Goal: Information Seeking & Learning: Learn about a topic

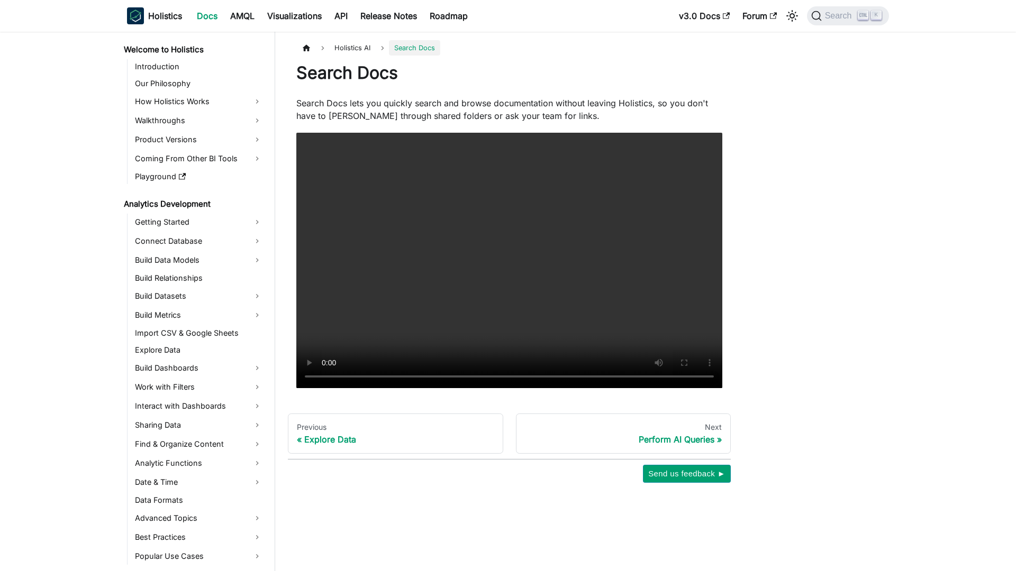
scroll to position [197, 0]
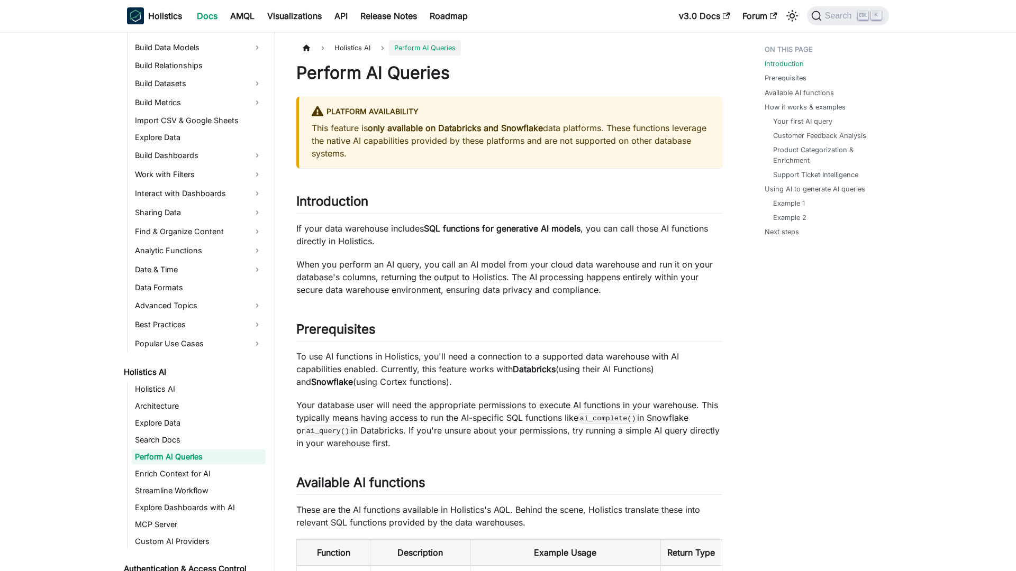
scroll to position [214, 0]
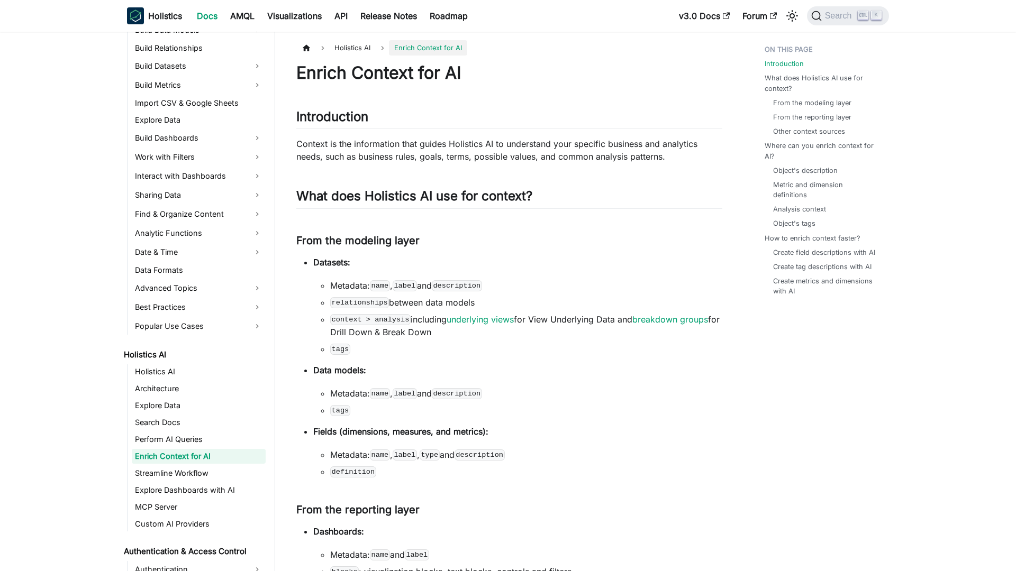
scroll to position [231, 0]
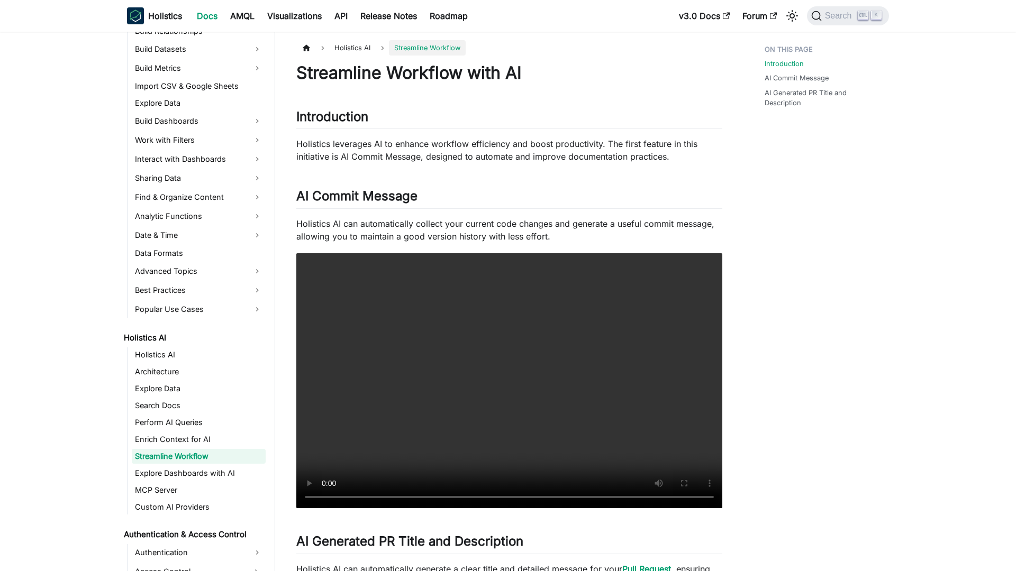
scroll to position [248, 0]
